Goal: Navigation & Orientation: Find specific page/section

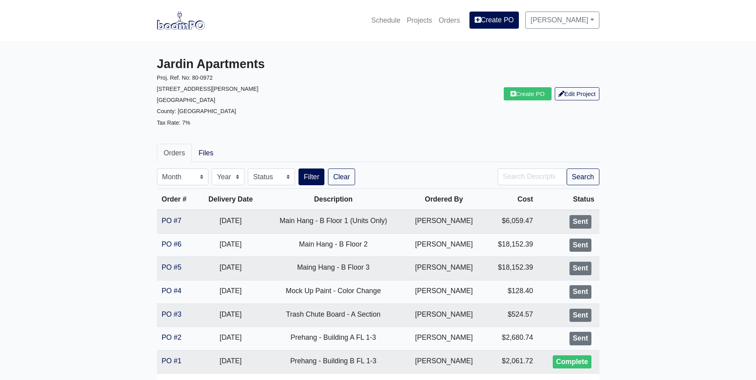
click at [181, 31] on link at bounding box center [181, 21] width 48 height 22
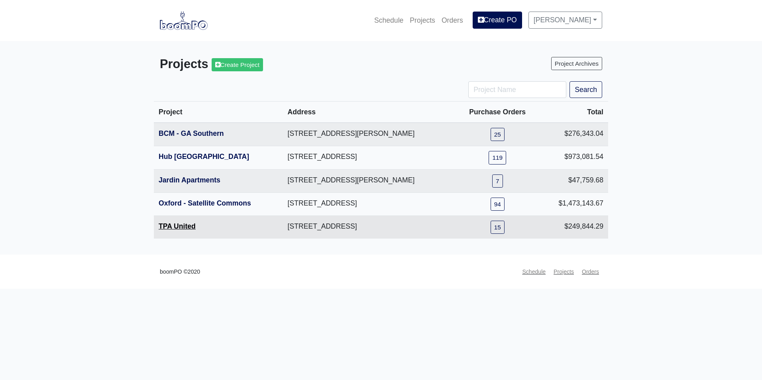
click at [187, 223] on link "TPA United" at bounding box center [177, 226] width 37 height 8
